Goal: Task Accomplishment & Management: Use online tool/utility

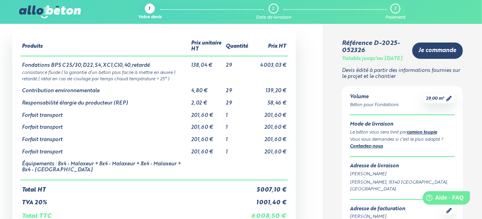
scroll to position [80, 0]
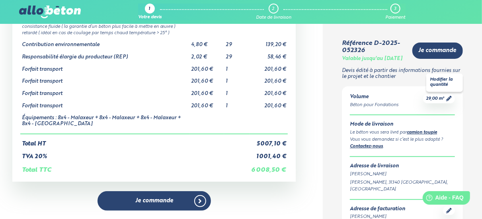
click at [448, 102] on icon at bounding box center [449, 99] width 6 height 6
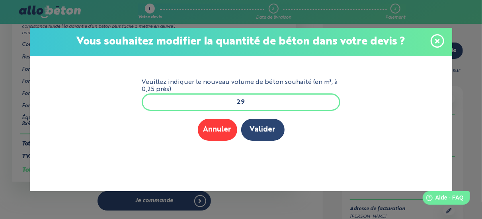
drag, startPoint x: 249, startPoint y: 98, endPoint x: 250, endPoint y: 105, distance: 7.2
click at [250, 98] on input "29" at bounding box center [241, 103] width 199 height 18
type input "22"
click at [259, 133] on button "Valider" at bounding box center [262, 130] width 43 height 22
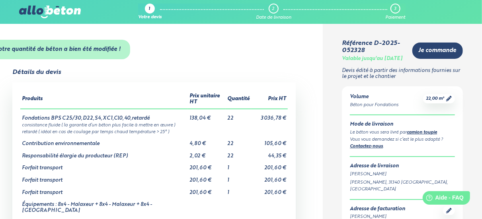
drag, startPoint x: 427, startPoint y: 0, endPoint x: 279, endPoint y: 46, distance: 155.4
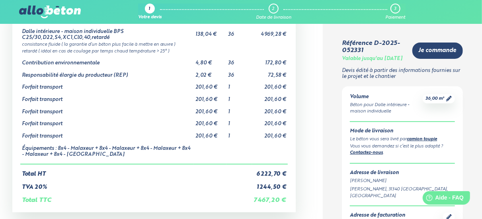
scroll to position [80, 0]
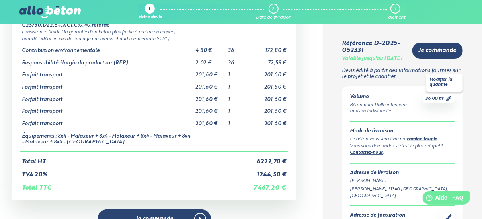
click at [443, 102] on span "36,00 m³" at bounding box center [435, 99] width 19 height 6
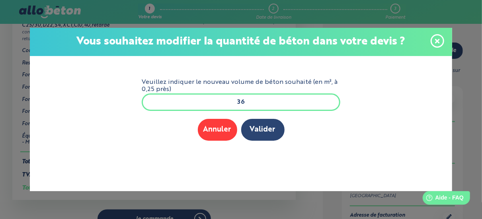
scroll to position [0, 0]
drag, startPoint x: 248, startPoint y: 103, endPoint x: 219, endPoint y: 104, distance: 29.1
click at [219, 104] on input "36" at bounding box center [241, 103] width 199 height 18
type input "28"
click at [283, 136] on div "Annuler Valider" at bounding box center [241, 130] width 199 height 22
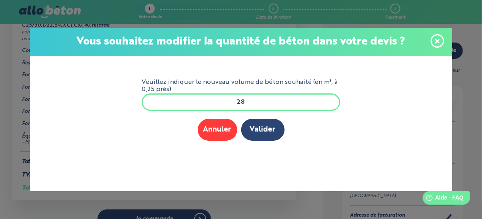
scroll to position [0, 0]
click at [254, 127] on button "Valider" at bounding box center [262, 130] width 43 height 22
